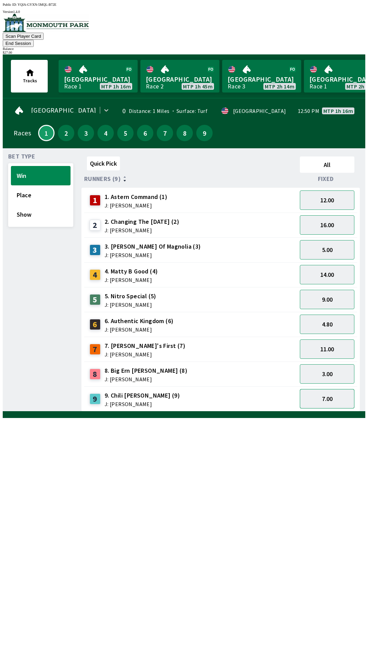
click at [327, 389] on button "7.00" at bounding box center [327, 398] width 54 height 19
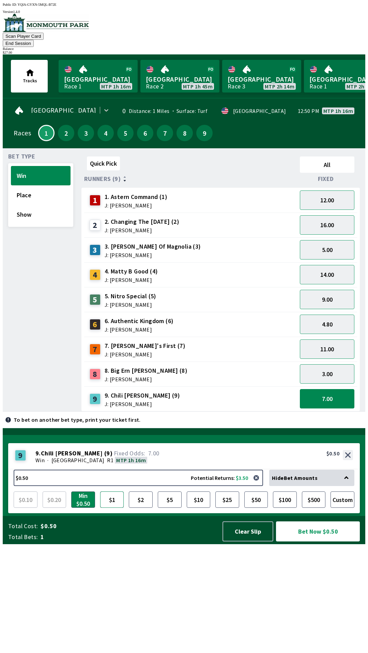
click at [112, 508] on button "$1" at bounding box center [112, 500] width 24 height 16
click at [315, 542] on button "Bet Now $1.00" at bounding box center [318, 532] width 84 height 20
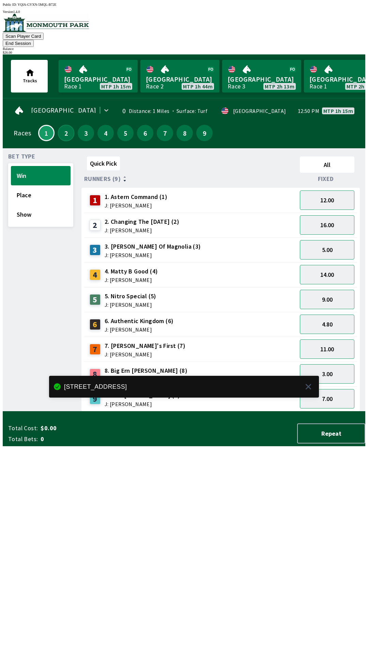
click at [66, 127] on button "2" at bounding box center [66, 133] width 16 height 16
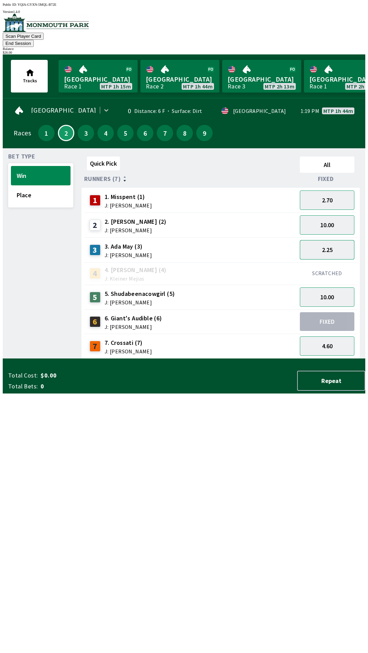
click at [324, 240] on button "2.25" at bounding box center [327, 249] width 54 height 19
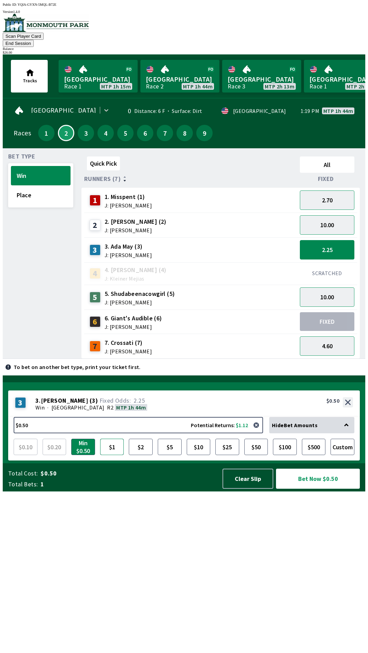
click at [117, 455] on button "$1" at bounding box center [112, 447] width 24 height 16
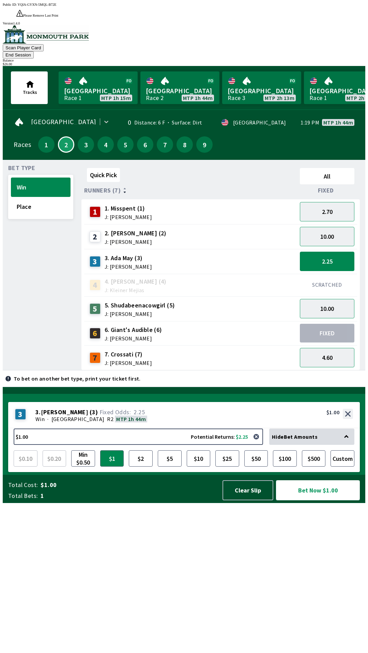
click at [311, 501] on button "Bet Now $1.00" at bounding box center [318, 491] width 84 height 20
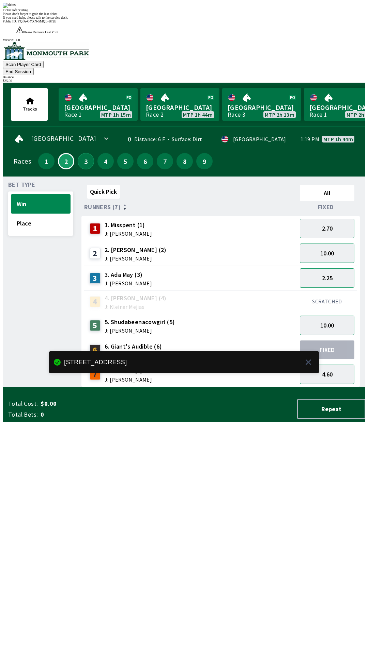
click at [84, 153] on button "3" at bounding box center [86, 161] width 16 height 16
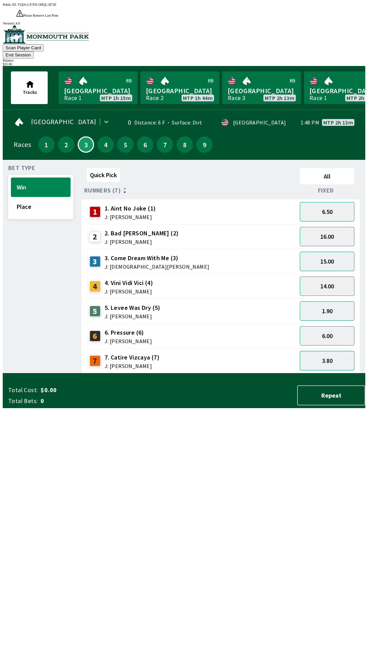
click at [321, 351] on button "3.80" at bounding box center [327, 360] width 54 height 19
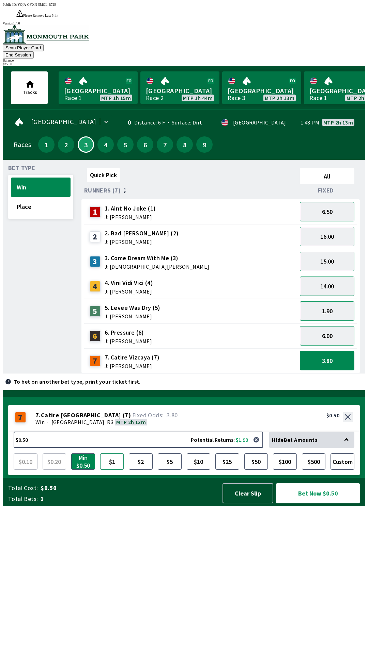
click at [113, 470] on button "$1" at bounding box center [112, 462] width 24 height 16
click at [317, 504] on button "Bet Now $1.00" at bounding box center [318, 494] width 84 height 20
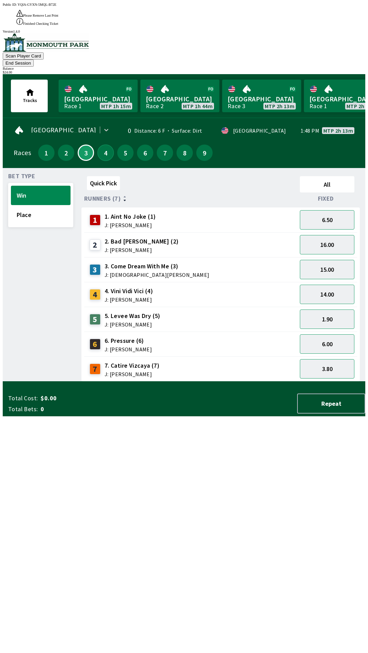
click at [105, 145] on button "4" at bounding box center [105, 153] width 16 height 16
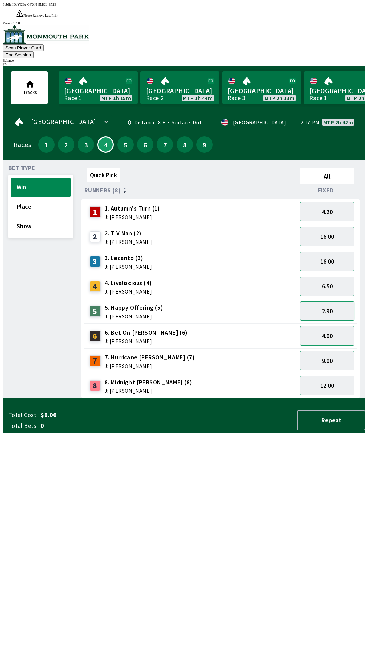
click at [332, 302] on button "2.90" at bounding box center [327, 311] width 54 height 19
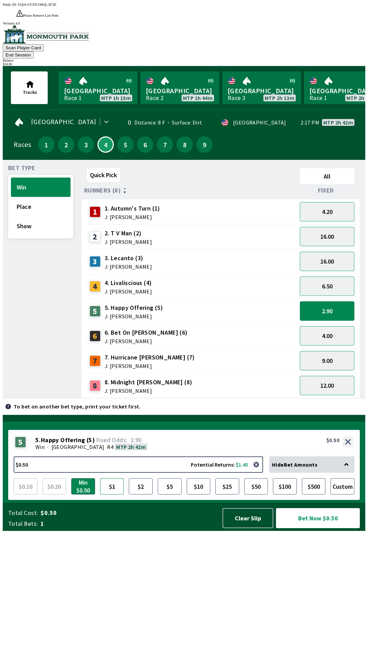
click at [111, 495] on button "$1" at bounding box center [112, 487] width 24 height 16
click at [312, 529] on button "Bet Now $1.00" at bounding box center [318, 518] width 84 height 20
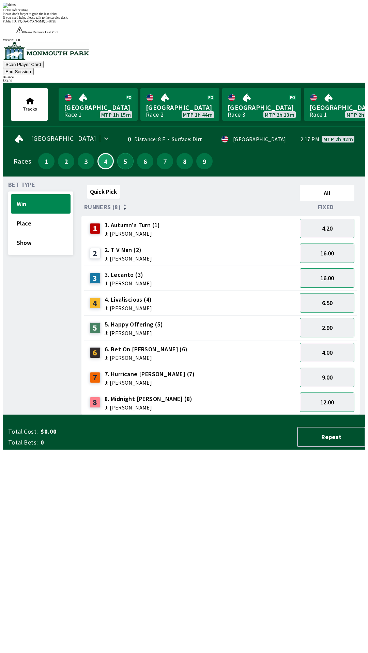
click at [123, 153] on button "5" at bounding box center [125, 161] width 16 height 16
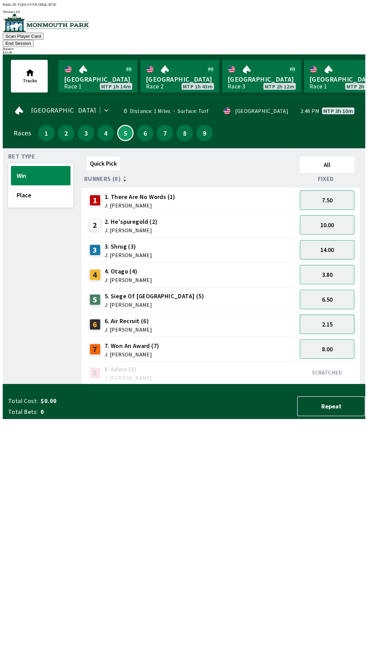
click at [322, 315] on button "2.15" at bounding box center [327, 324] width 54 height 19
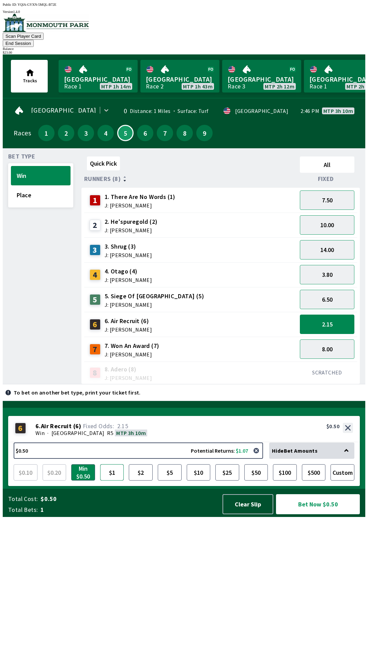
click at [114, 481] on button "$1" at bounding box center [112, 473] width 24 height 16
click at [314, 515] on button "Bet Now $1.00" at bounding box center [318, 505] width 84 height 20
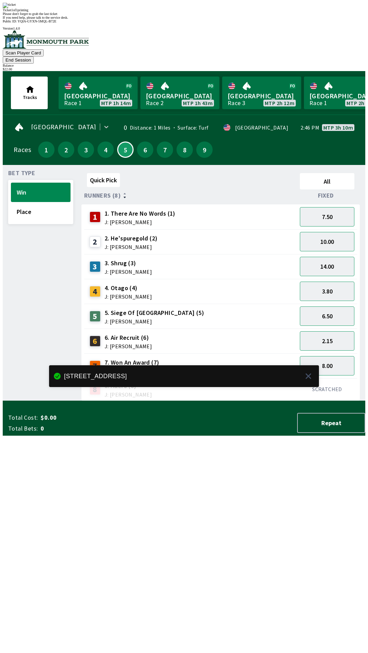
click at [141, 140] on div "6" at bounding box center [145, 150] width 20 height 20
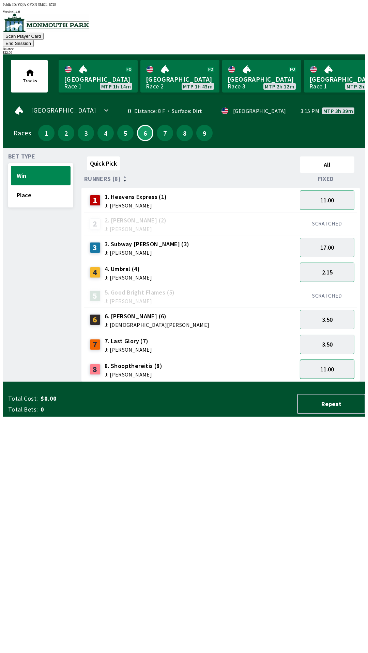
click at [324, 361] on button "11.00" at bounding box center [327, 369] width 54 height 19
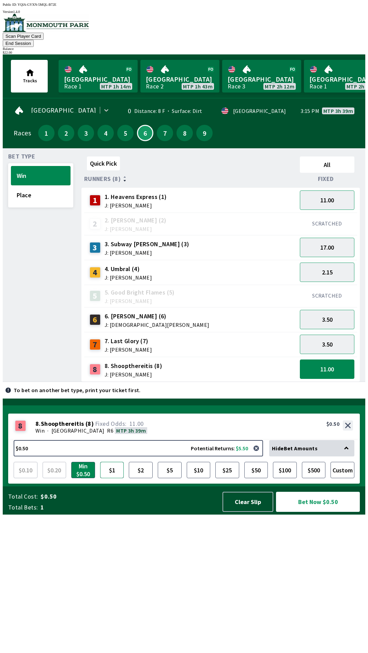
click at [114, 479] on button "$1" at bounding box center [112, 470] width 24 height 16
click at [314, 512] on button "Bet Now $1.00" at bounding box center [318, 502] width 84 height 20
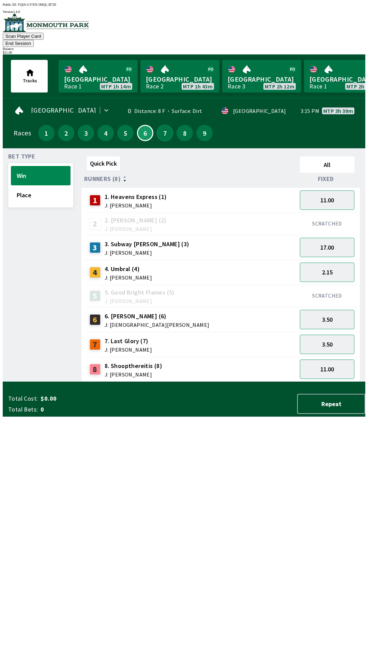
click at [161, 125] on button "7" at bounding box center [165, 133] width 16 height 16
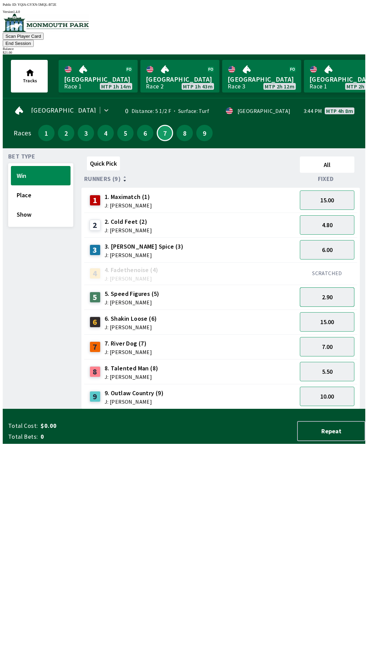
click at [328, 290] on button "2.90" at bounding box center [327, 297] width 54 height 19
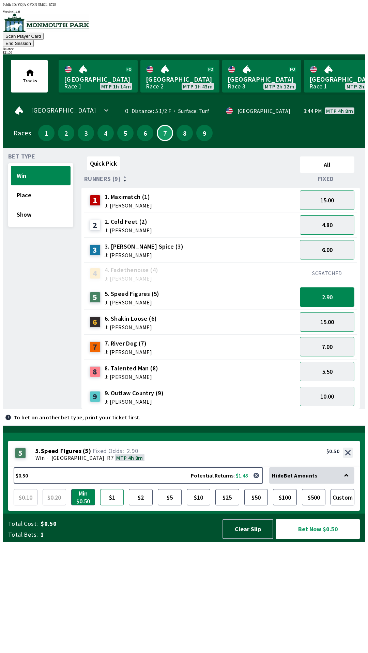
click at [108, 506] on button "$1" at bounding box center [112, 497] width 24 height 16
click at [314, 539] on button "Bet Now $1.00" at bounding box center [318, 529] width 84 height 20
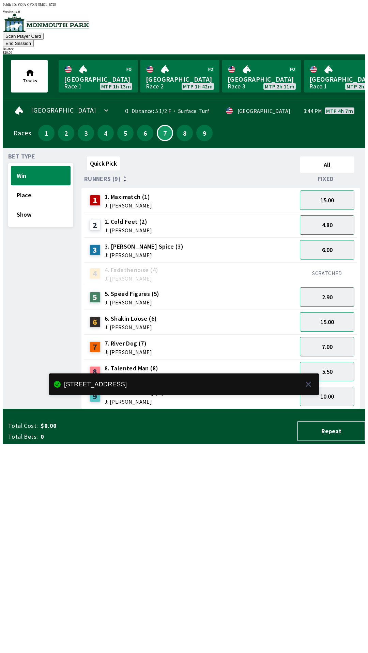
click at [180, 130] on div "8" at bounding box center [185, 133] width 20 height 20
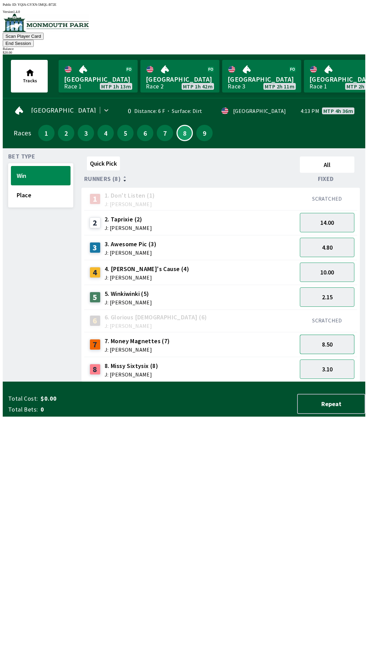
click at [328, 335] on button "8.50" at bounding box center [327, 344] width 54 height 19
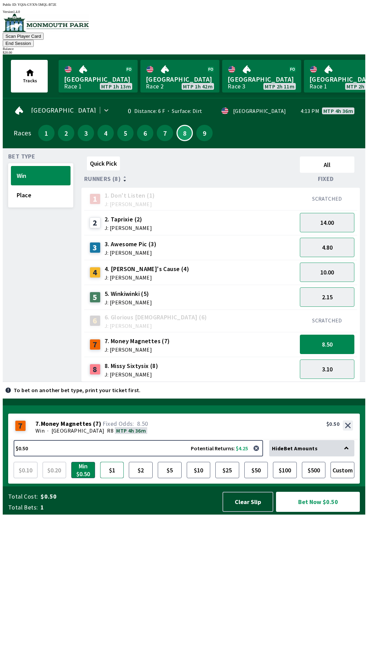
click at [109, 479] on button "$1" at bounding box center [112, 470] width 24 height 16
click at [317, 512] on button "Bet Now $1.00" at bounding box center [318, 502] width 84 height 20
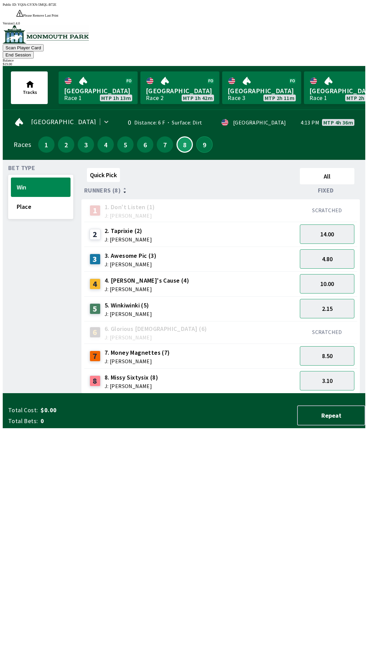
click at [200, 136] on button "9" at bounding box center [204, 144] width 16 height 16
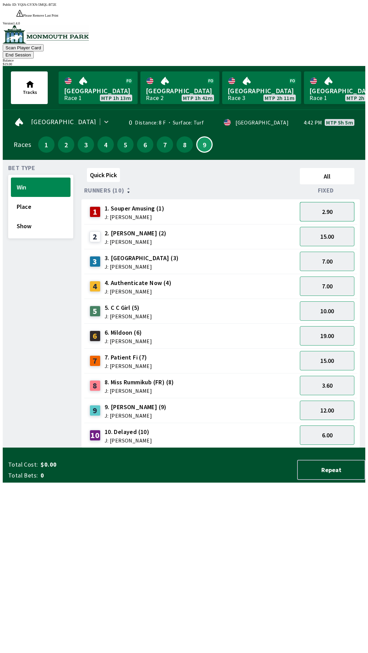
click at [326, 202] on button "2.90" at bounding box center [327, 211] width 54 height 19
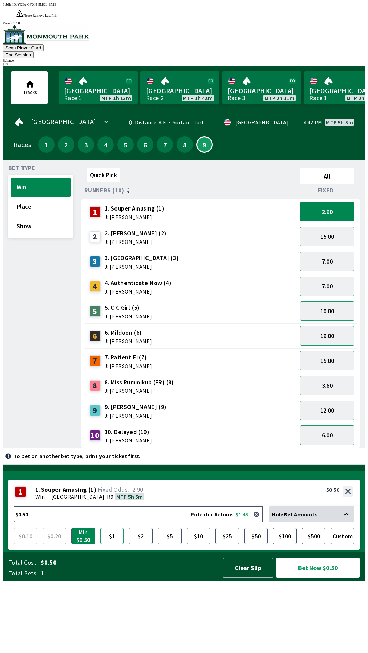
click at [108, 545] on button "$1" at bounding box center [112, 536] width 24 height 16
click at [317, 578] on button "Bet Now $1.00" at bounding box center [318, 568] width 84 height 20
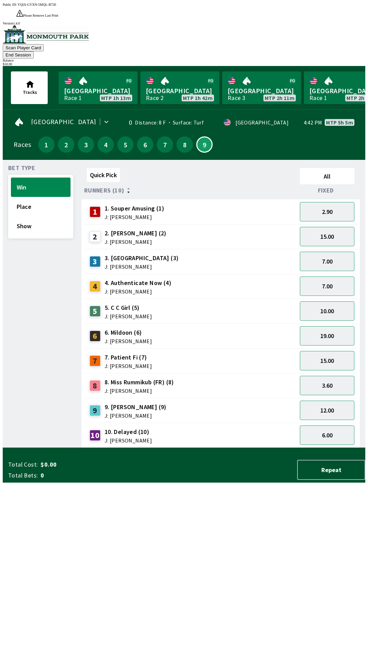
click at [34, 51] on button "End Session" at bounding box center [18, 54] width 31 height 7
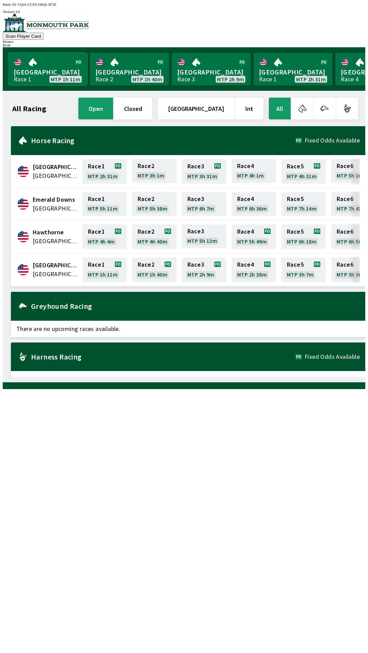
click at [47, 69] on link "[GEOGRAPHIC_DATA] Race 1 MTP 1h 11m" at bounding box center [47, 69] width 79 height 33
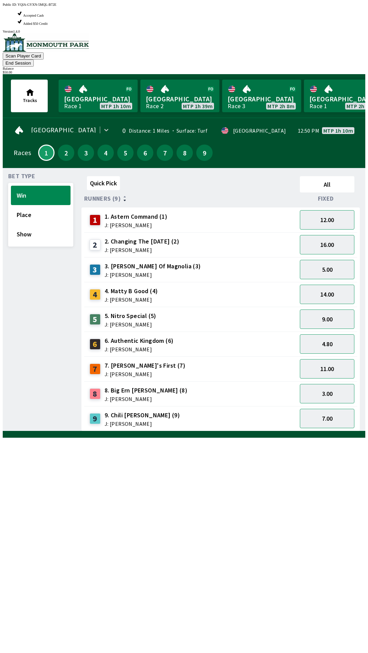
click at [34, 60] on button "End Session" at bounding box center [18, 63] width 31 height 7
